Goal: Share content

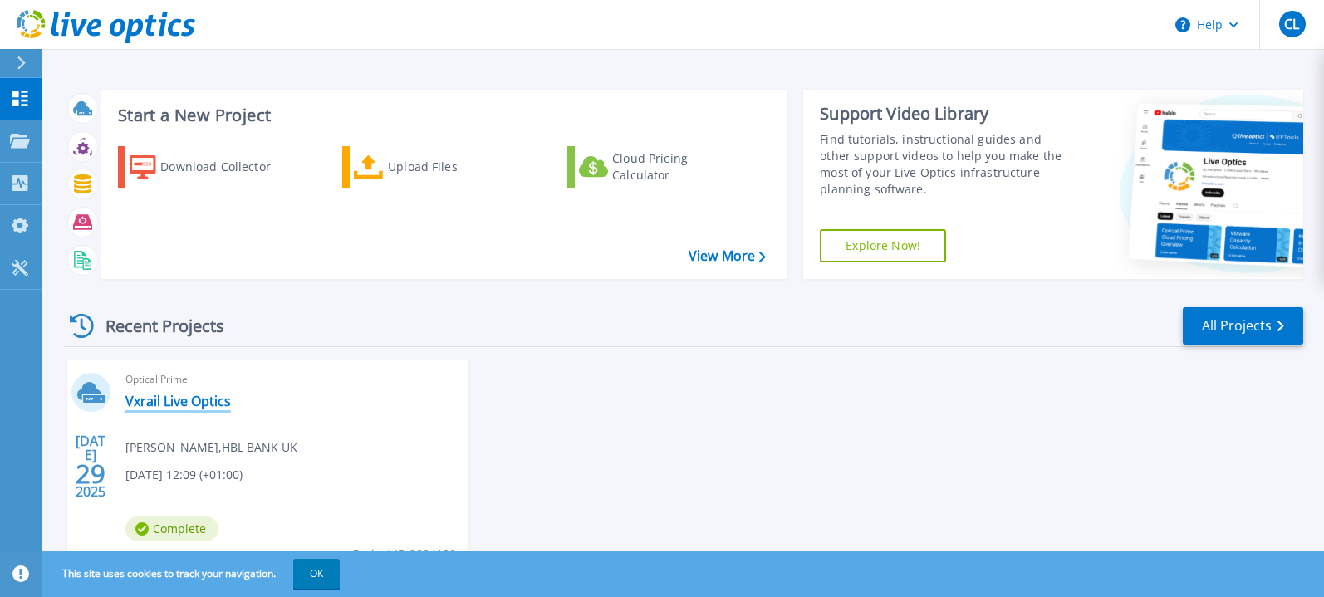
click at [194, 400] on link "Vxrail Live Optics" at bounding box center [177, 401] width 105 height 17
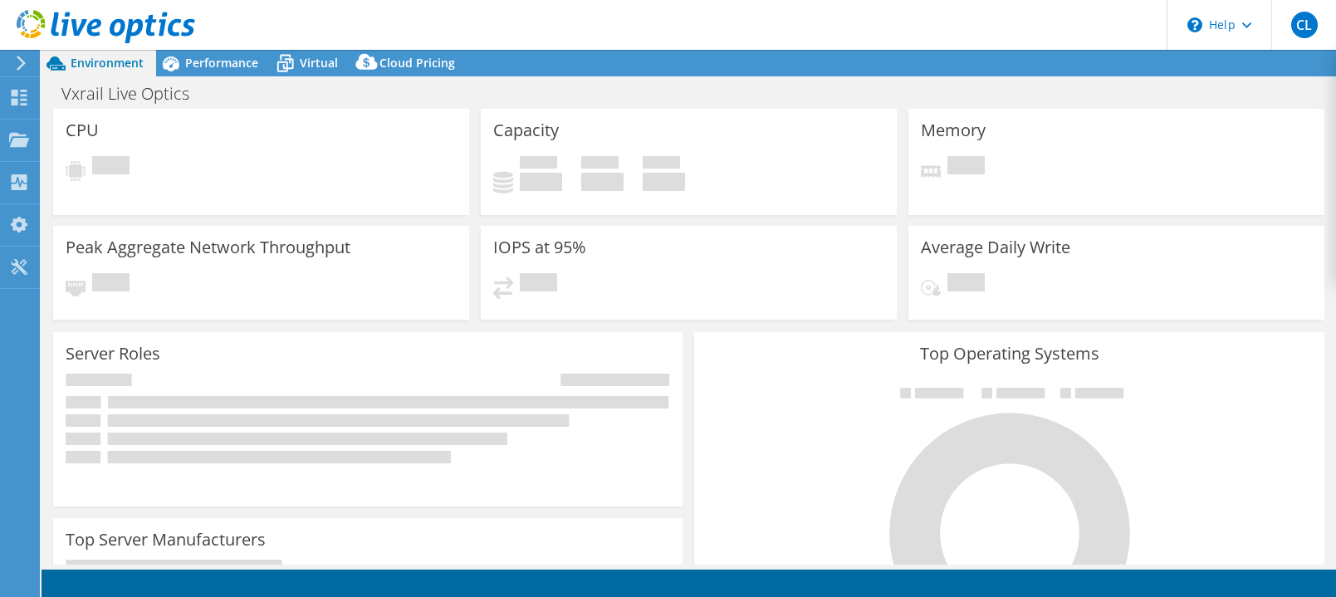
select select "USD"
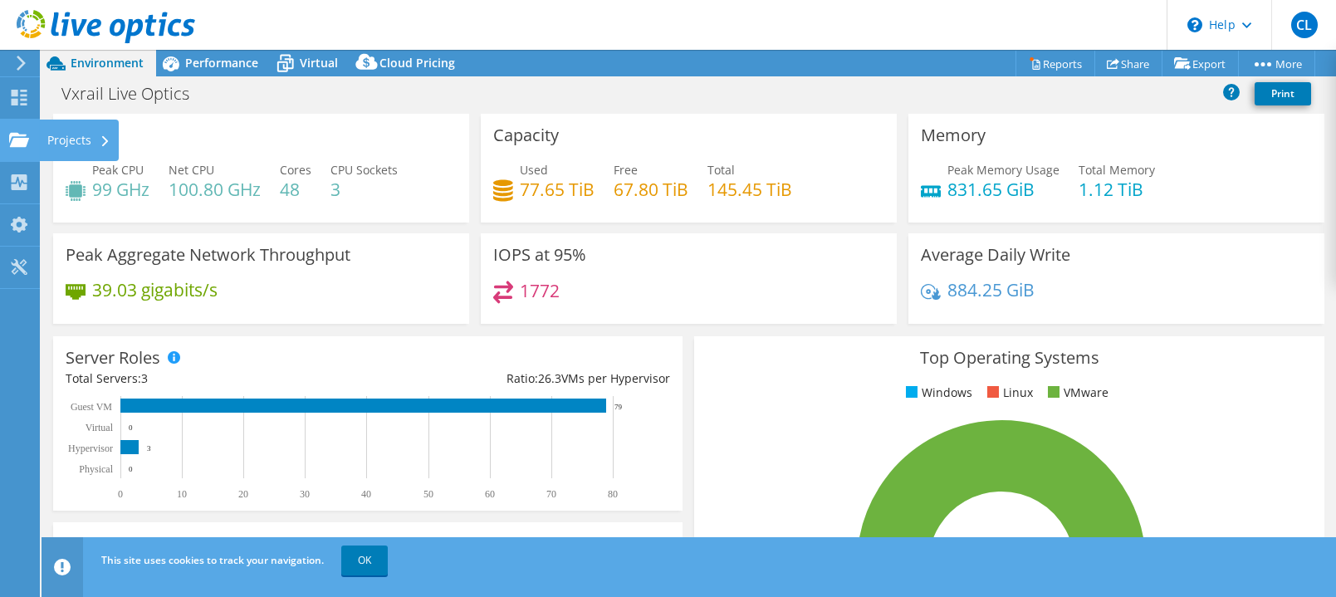
click at [54, 135] on div "Projects" at bounding box center [79, 141] width 80 height 42
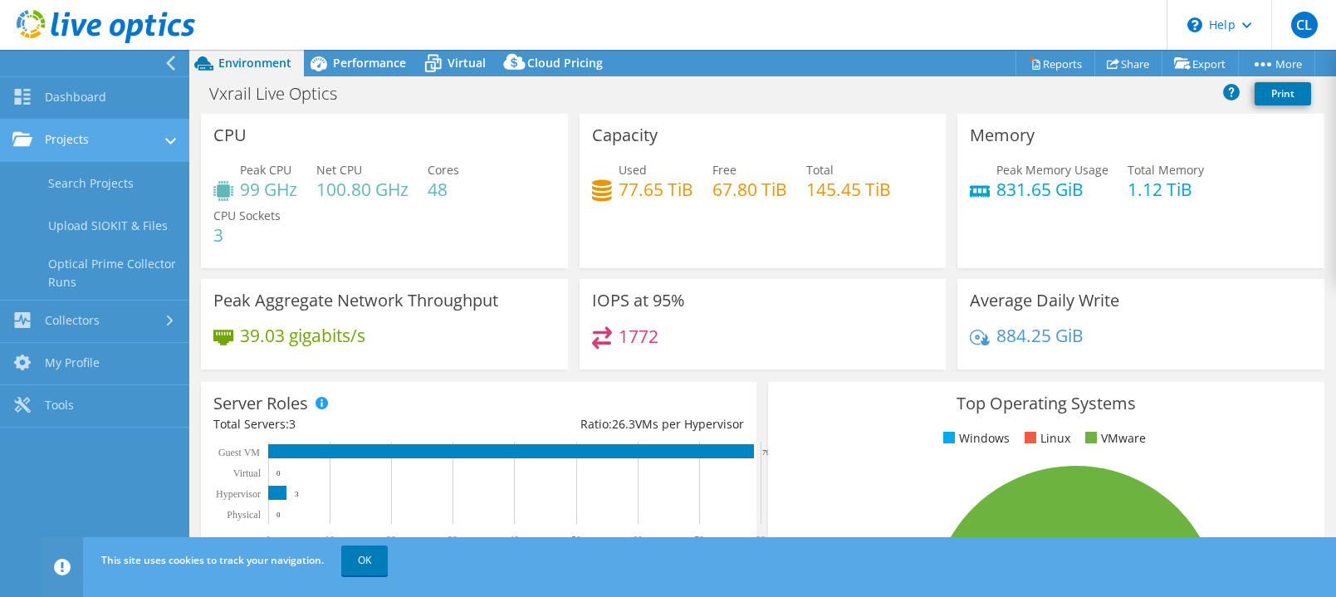
click at [72, 134] on link "Projects" at bounding box center [94, 141] width 189 height 42
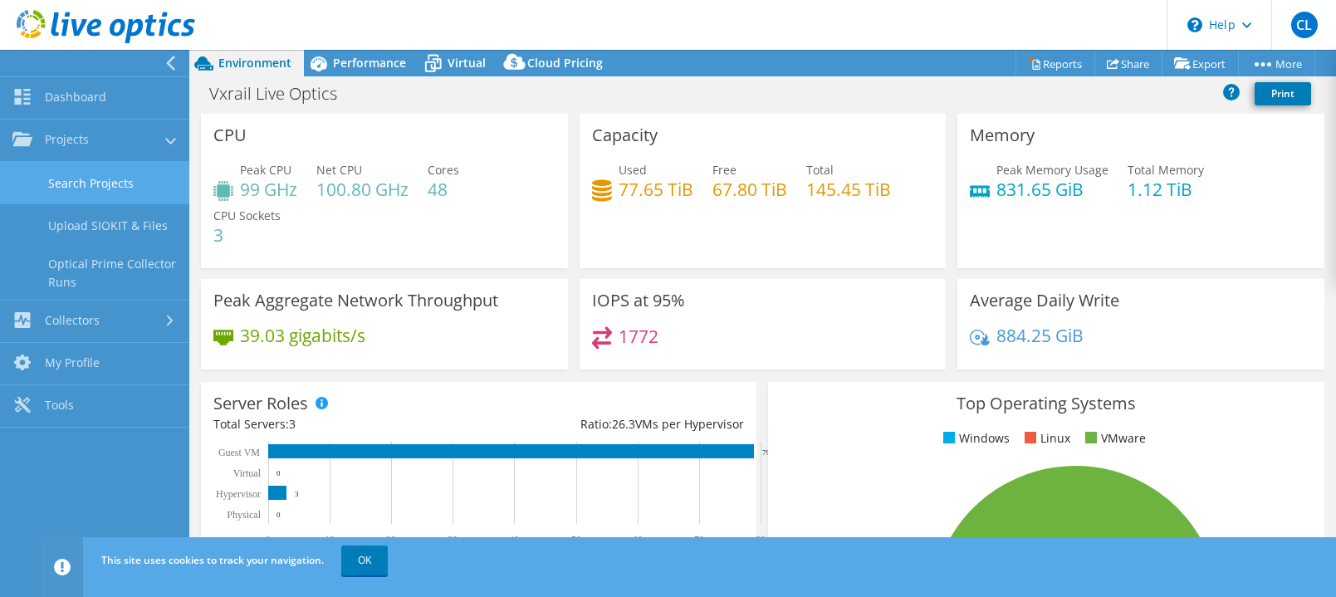
click at [95, 184] on link "Search Projects" at bounding box center [94, 183] width 189 height 42
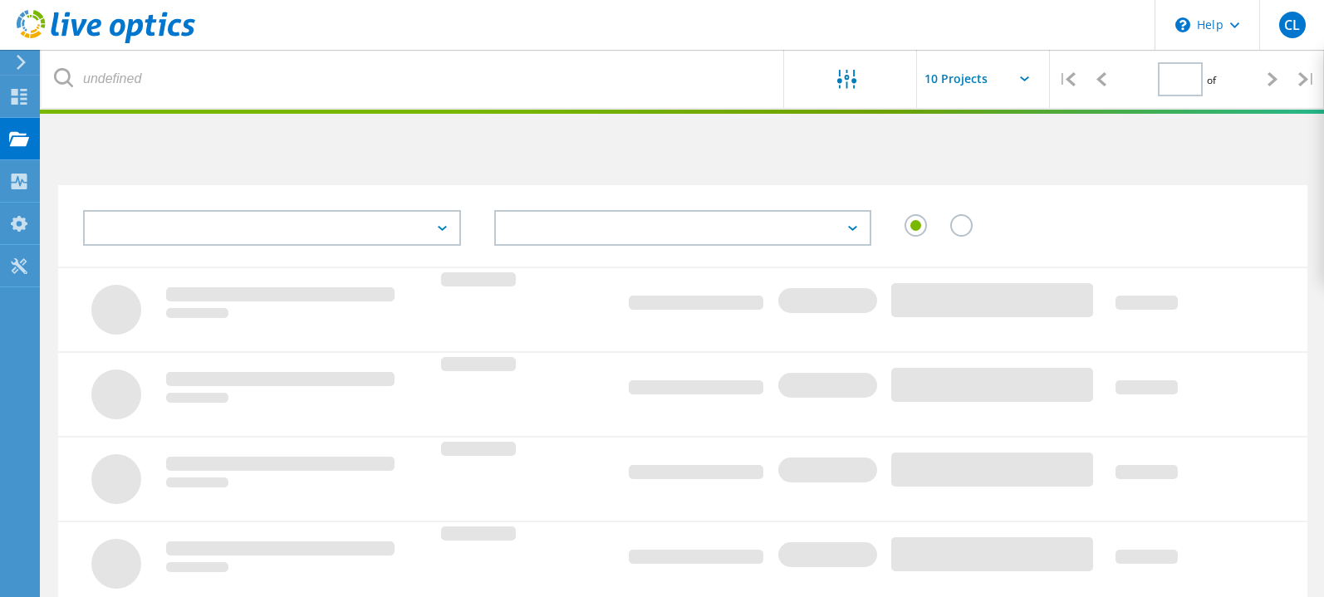
type input "1"
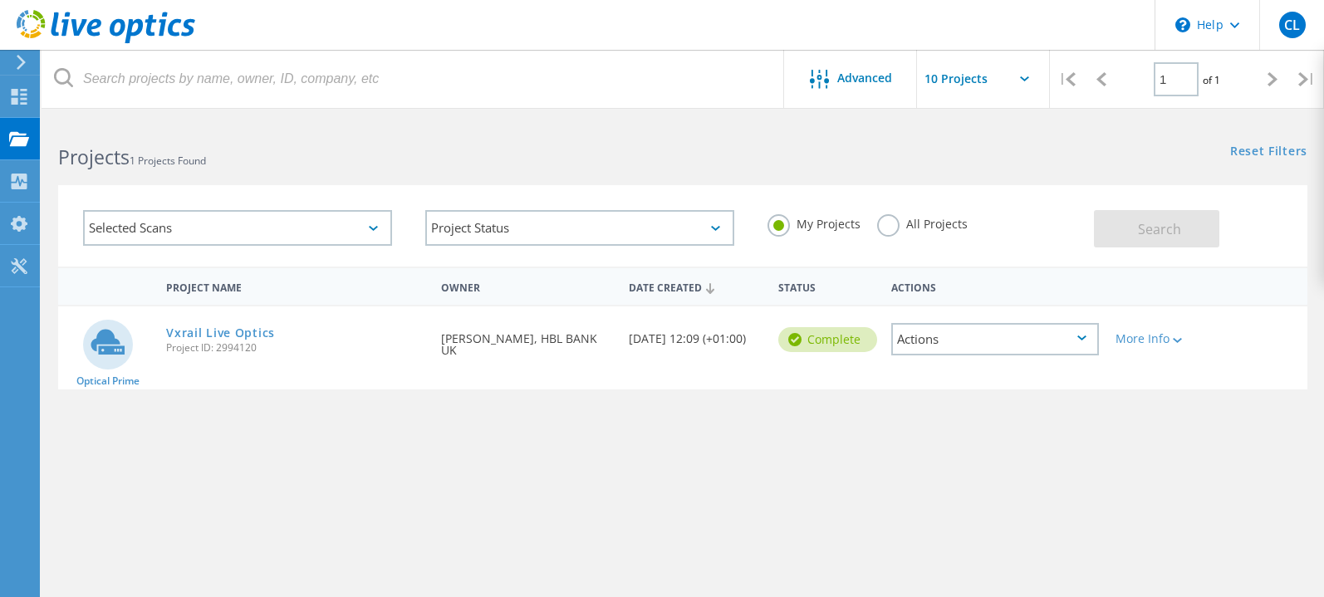
click at [988, 344] on div "Actions" at bounding box center [995, 339] width 208 height 32
click at [989, 346] on div "Share" at bounding box center [995, 353] width 205 height 26
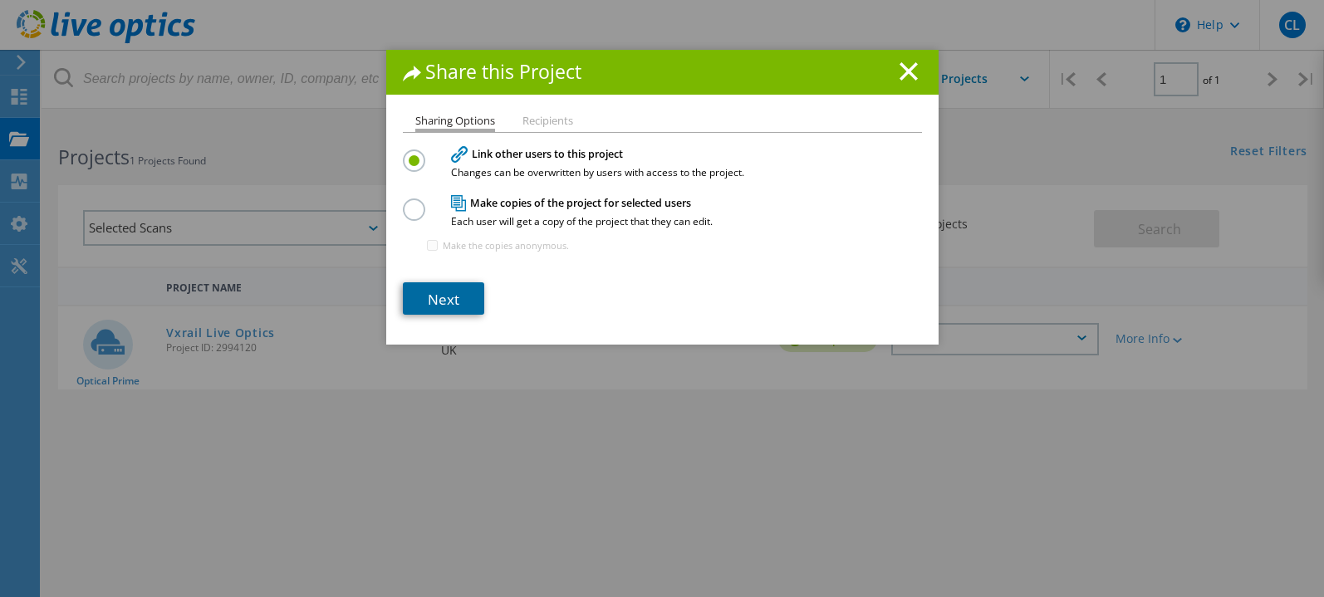
click at [449, 301] on link "Next" at bounding box center [443, 298] width 81 height 32
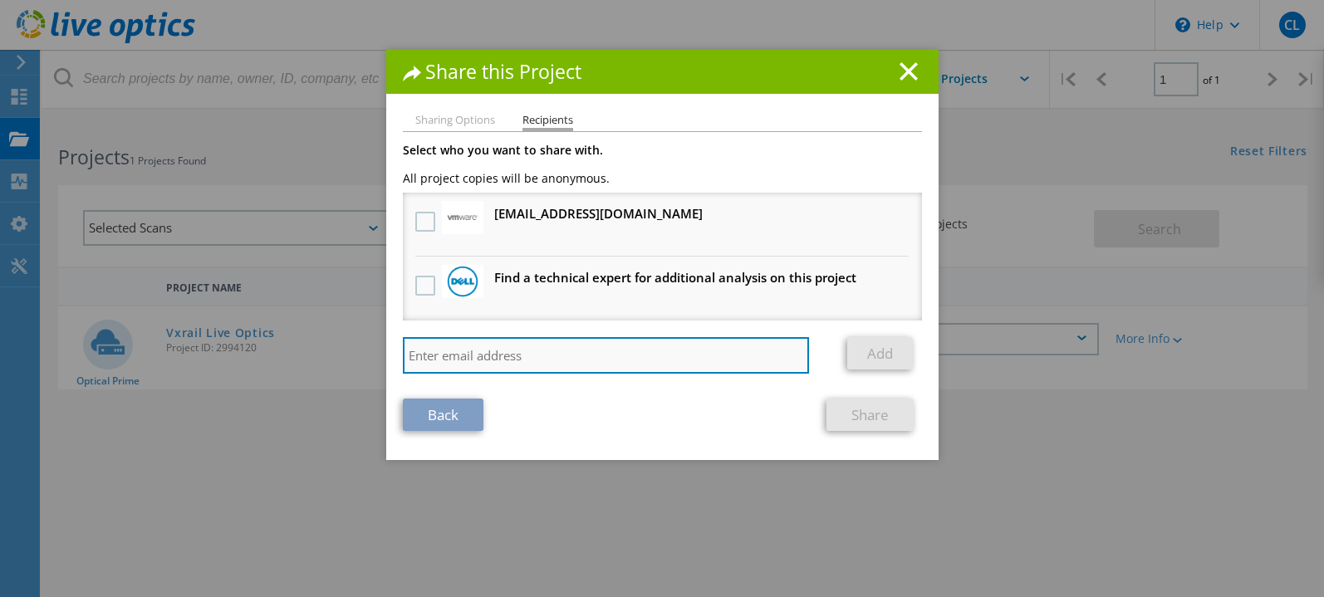
click at [474, 351] on input "search" at bounding box center [606, 355] width 407 height 37
click at [563, 345] on input "search" at bounding box center [606, 355] width 407 height 37
paste input "[PERSON_NAME][EMAIL_ADDRESS][PERSON_NAME][DOMAIN_NAME]"
type input "[PERSON_NAME][EMAIL_ADDRESS][PERSON_NAME][DOMAIN_NAME]"
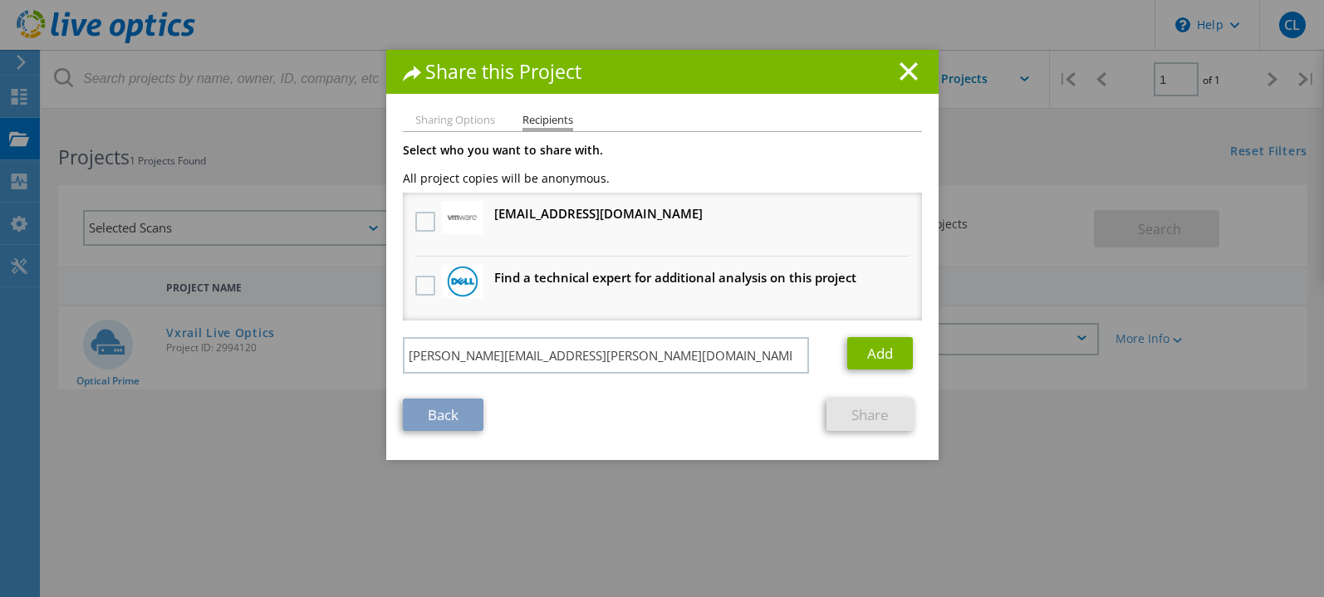
click at [638, 413] on div "Back Share" at bounding box center [662, 415] width 519 height 32
click at [858, 356] on link "Add" at bounding box center [880, 353] width 66 height 32
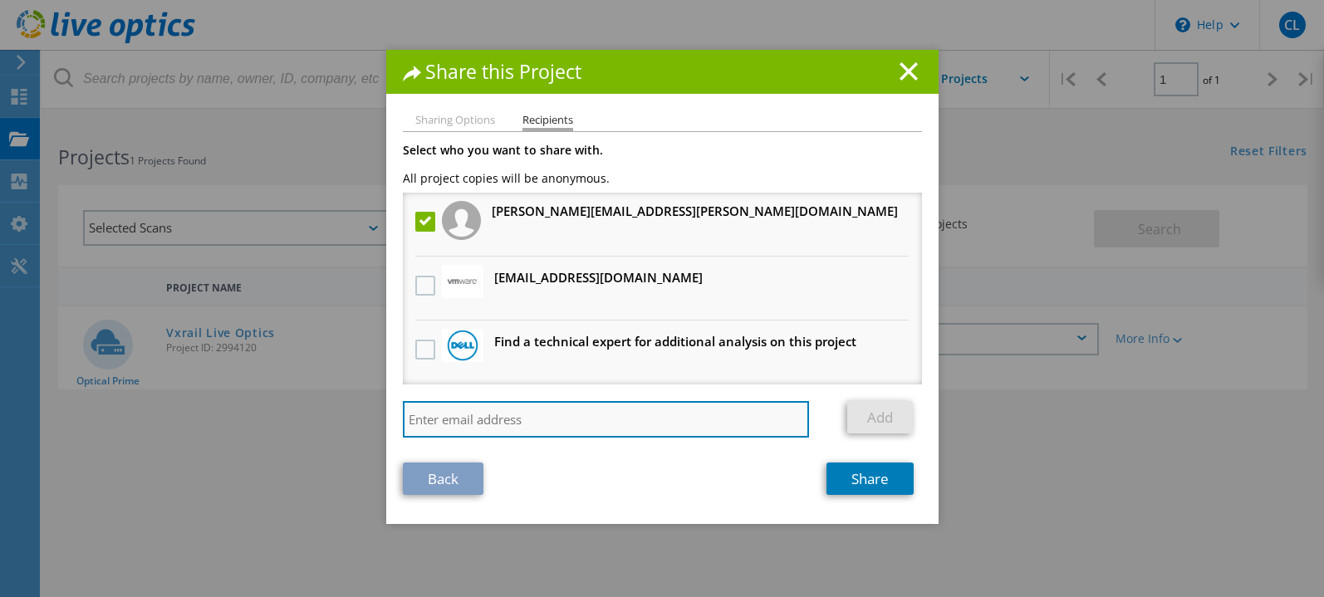
click at [513, 416] on input "search" at bounding box center [606, 419] width 407 height 37
click at [473, 413] on input "search" at bounding box center [606, 419] width 407 height 37
paste input "[PERSON_NAME][EMAIL_ADDRESS][PERSON_NAME][DOMAIN_NAME]"
type input "[PERSON_NAME][EMAIL_ADDRESS][PERSON_NAME][DOMAIN_NAME]"
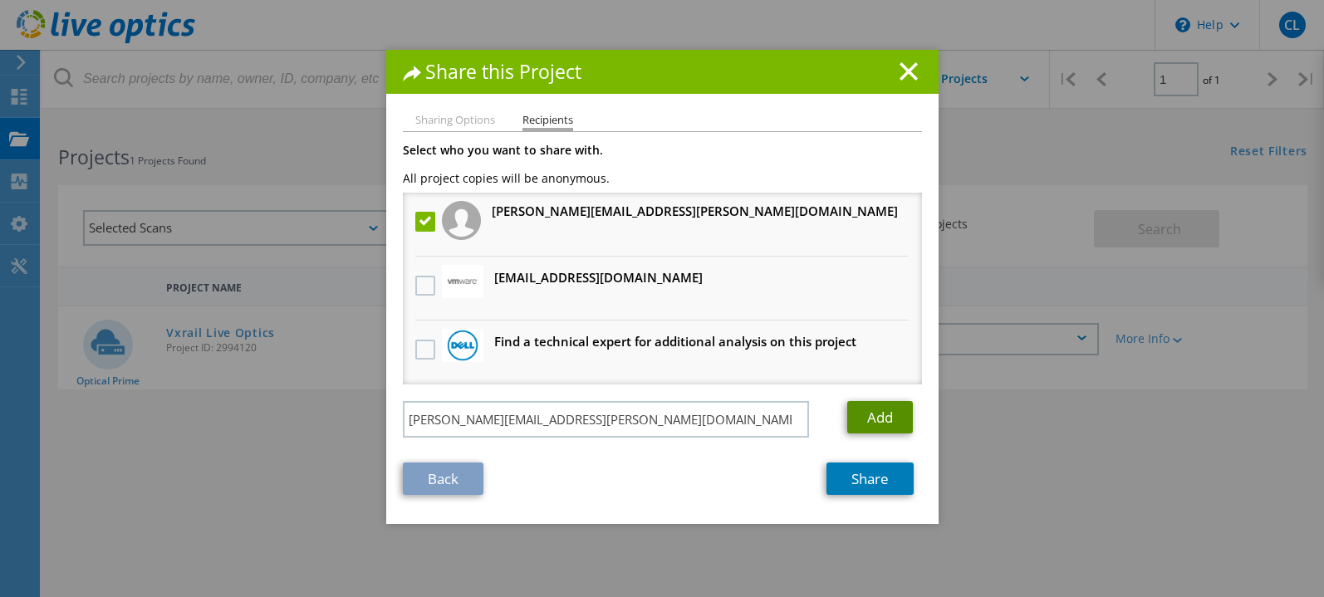
click at [851, 416] on link "Add" at bounding box center [880, 417] width 66 height 32
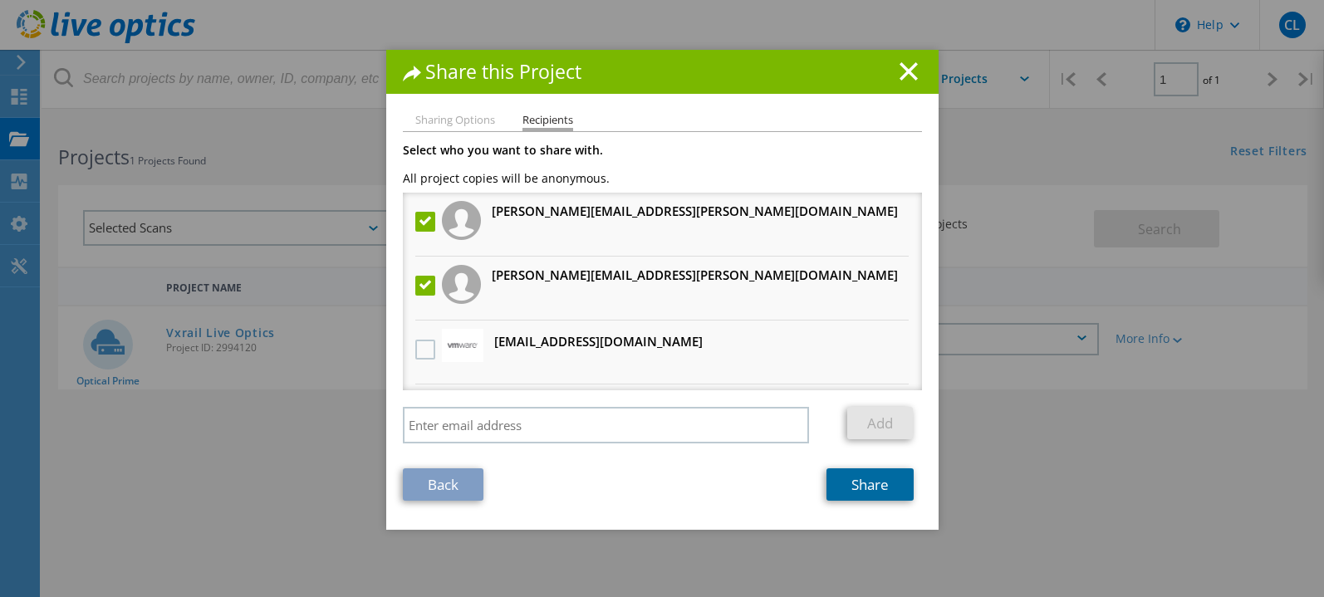
click at [854, 488] on link "Share" at bounding box center [869, 484] width 87 height 32
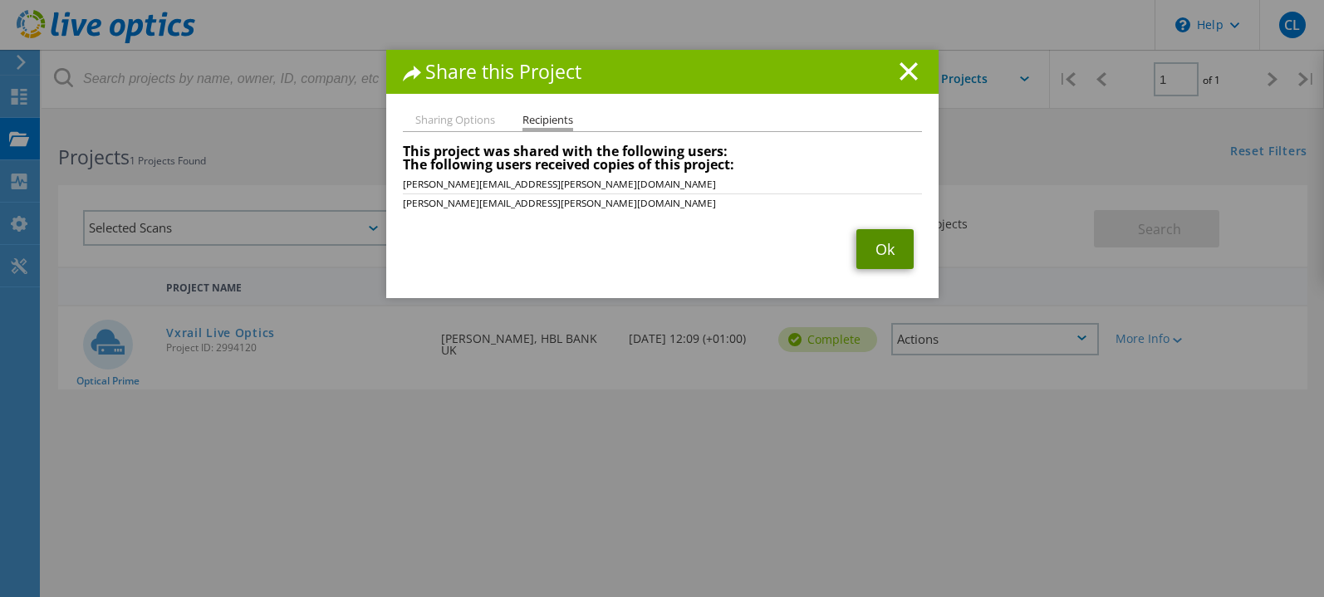
click at [888, 243] on link "Ok" at bounding box center [884, 249] width 57 height 40
